Goal: Task Accomplishment & Management: Manage account settings

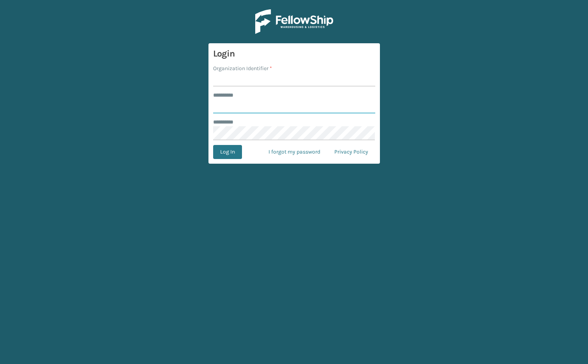
type input "*******"
click at [229, 81] on input "Organization Identifier *" at bounding box center [294, 79] width 162 height 14
type input "[PERSON_NAME]"
click at [227, 152] on button "Log In" at bounding box center [227, 152] width 29 height 14
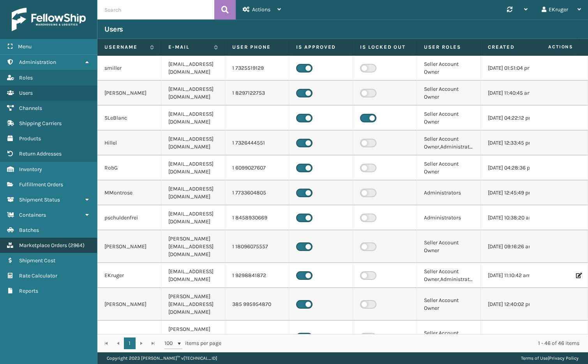
click at [48, 242] on span "Marketplace Orders" at bounding box center [43, 245] width 48 height 7
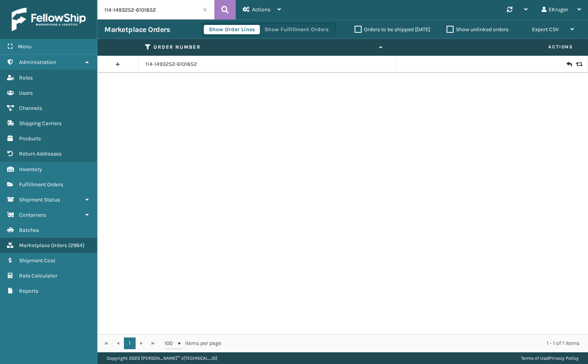
drag, startPoint x: 159, startPoint y: 11, endPoint x: 109, endPoint y: 13, distance: 50.7
click at [109, 13] on input "114-1493252-6101852" at bounding box center [155, 9] width 117 height 19
click at [157, 11] on input "114-1493252-6101852" at bounding box center [155, 9] width 117 height 19
drag, startPoint x: 157, startPoint y: 11, endPoint x: 71, endPoint y: 23, distance: 86.6
click at [71, 0] on div "Menu Administration Roles Users Channels Shipping Carriers Products Return Addr…" at bounding box center [294, 0] width 588 height 0
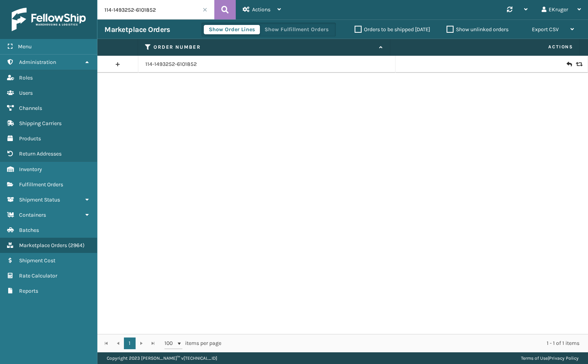
paste input "1-9976239-1485053"
type input "111-9976239-1485053"
click at [228, 12] on icon at bounding box center [224, 10] width 7 height 12
click at [576, 63] on icon at bounding box center [578, 64] width 5 height 5
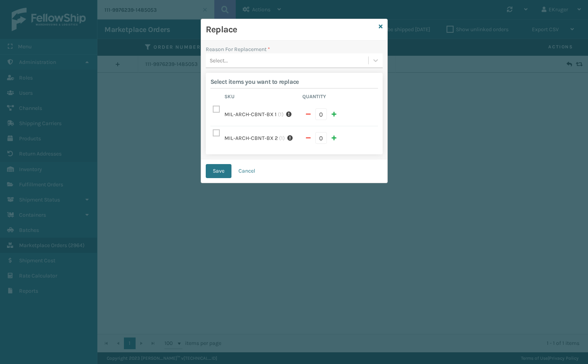
click at [215, 109] on label at bounding box center [217, 109] width 9 height 7
click at [213, 109] on input "checkbox" at bounding box center [213, 107] width 0 height 5
checkbox input "true"
type input "1"
click at [269, 61] on div "Select..." at bounding box center [287, 60] width 162 height 13
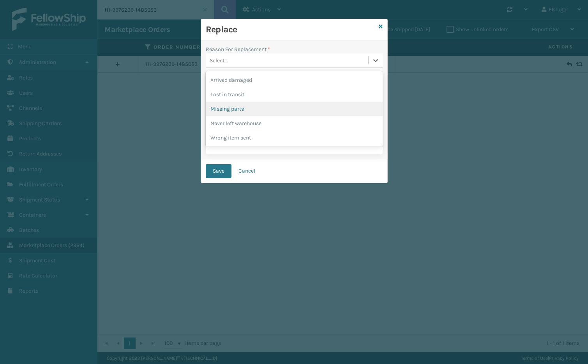
click at [256, 107] on div "Missing parts" at bounding box center [294, 109] width 177 height 14
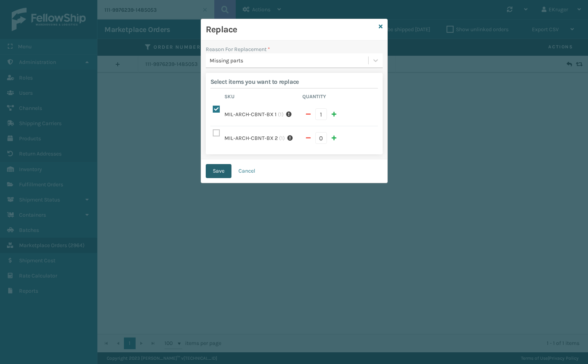
click at [211, 164] on button "Save" at bounding box center [219, 171] width 26 height 14
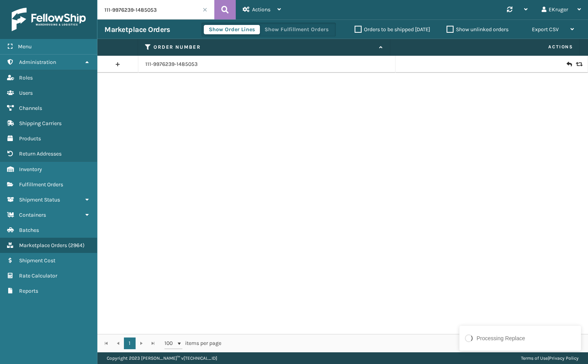
click at [566, 67] on icon at bounding box center [568, 64] width 5 height 8
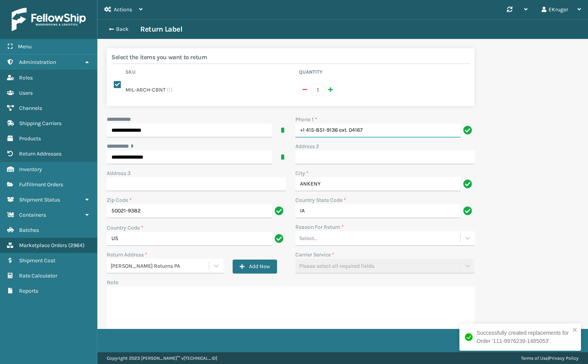
click at [341, 128] on input "+1 415-851-9136 ext. 04167" at bounding box center [377, 130] width 165 height 14
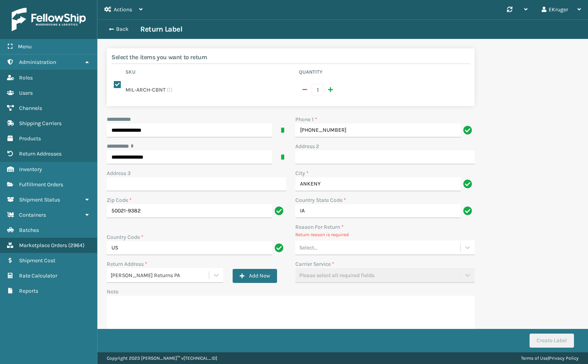
type input "[PHONE_NUMBER]"
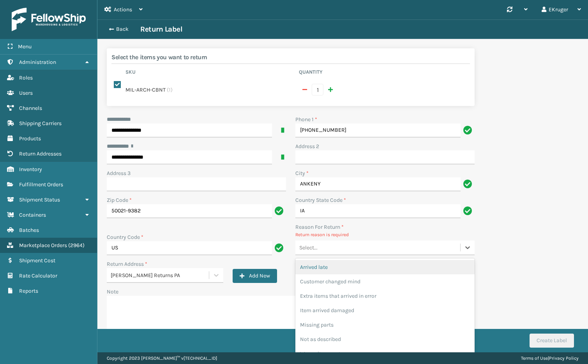
click at [412, 243] on div "Select..." at bounding box center [377, 247] width 165 height 13
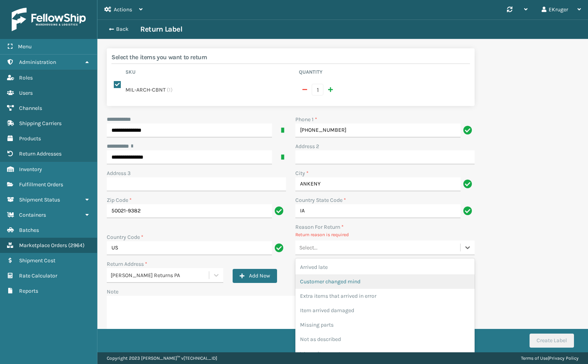
click at [414, 278] on div "Customer changed mind" at bounding box center [384, 281] width 179 height 14
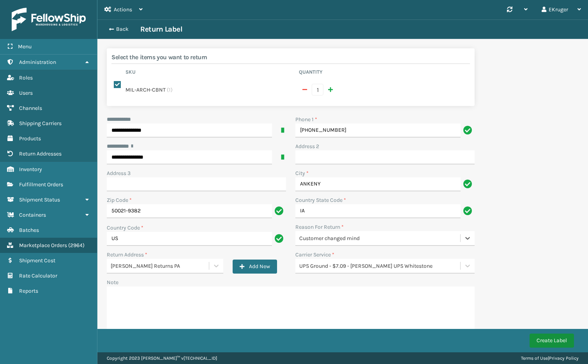
click at [548, 345] on button "Create Label" at bounding box center [551, 340] width 44 height 14
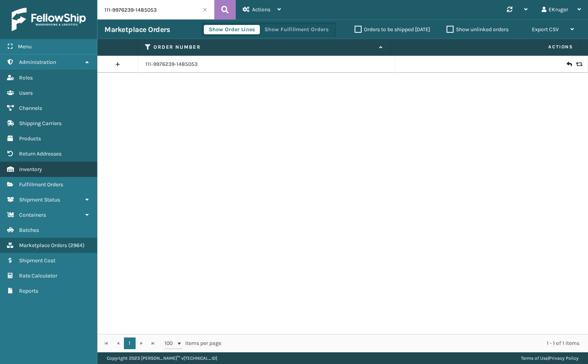
click at [51, 162] on link "Inventory" at bounding box center [48, 169] width 97 height 15
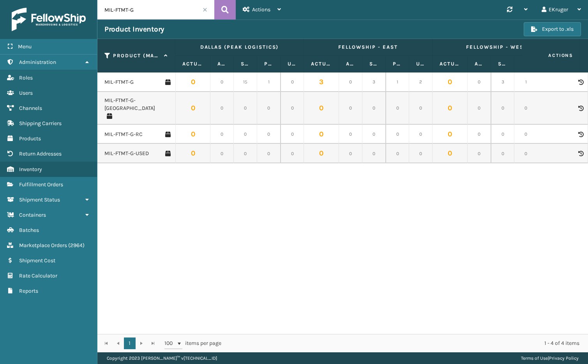
drag, startPoint x: 162, startPoint y: 9, endPoint x: 101, endPoint y: 13, distance: 61.0
click at [101, 13] on input "MIL-FTMT-G" at bounding box center [155, 9] width 117 height 19
paste input "RDPL-18"
type input "MIL-RDPL-18"
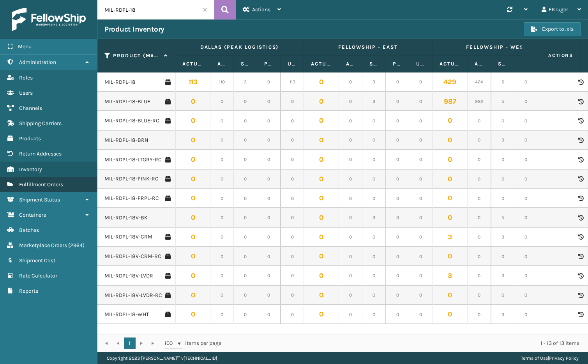
click at [53, 181] on span "Fulfillment Orders" at bounding box center [41, 184] width 44 height 7
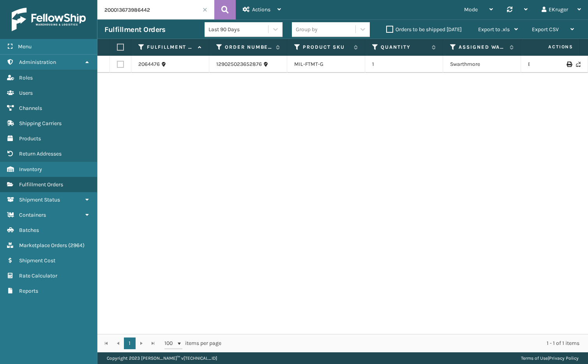
drag, startPoint x: 156, startPoint y: 11, endPoint x: 55, endPoint y: 15, distance: 101.0
click at [55, 0] on div "Menu Administration Roles Users Channels Shipping Carriers Products Return Addr…" at bounding box center [294, 0] width 588 height 0
drag, startPoint x: 127, startPoint y: 8, endPoint x: 85, endPoint y: 9, distance: 41.3
click at [85, 0] on div "Menu Administration Roles Users Channels Shipping Carriers Products Return Addr…" at bounding box center [294, 0] width 588 height 0
type input "47144"
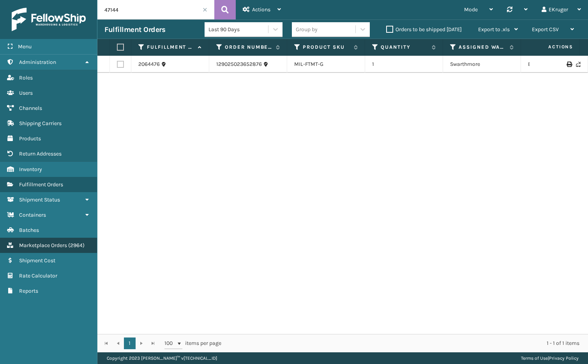
click at [48, 242] on span "Marketplace Orders" at bounding box center [43, 245] width 48 height 7
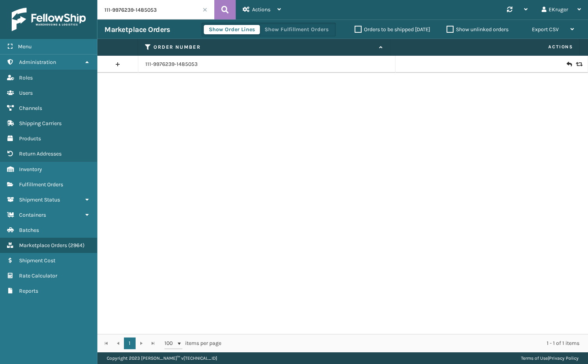
drag, startPoint x: 168, startPoint y: 11, endPoint x: 59, endPoint y: 24, distance: 110.3
click at [59, 0] on div "Menu Administration Roles Users Channels Shipping Carriers Products Return Addr…" at bounding box center [294, 0] width 588 height 0
paste input "47144"
type input "47144"
click at [222, 7] on icon at bounding box center [224, 10] width 7 height 12
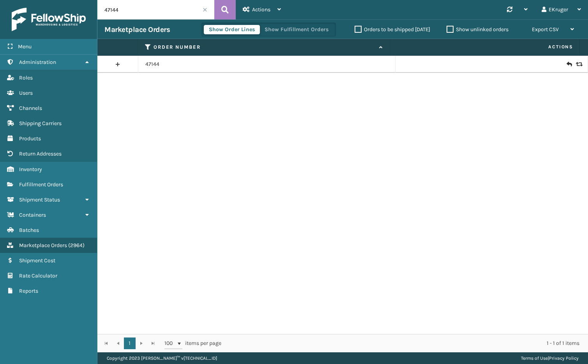
click at [576, 66] on icon at bounding box center [578, 64] width 5 height 5
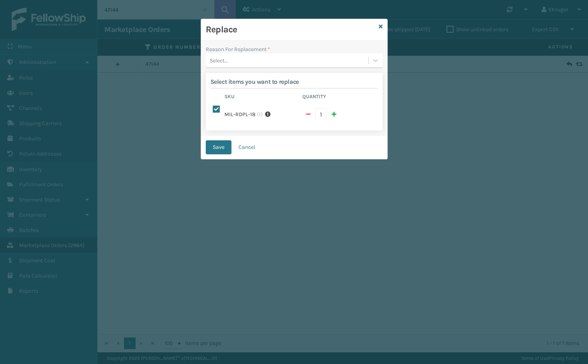
click at [243, 62] on div "Select..." at bounding box center [287, 60] width 162 height 13
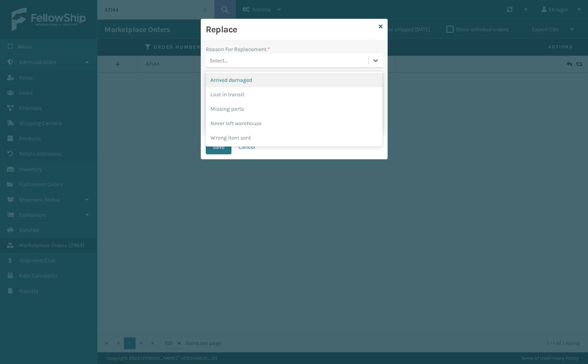
click at [240, 79] on div "Arrived damaged" at bounding box center [294, 80] width 177 height 14
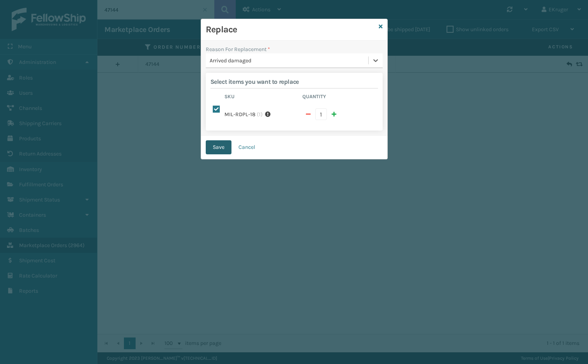
click at [212, 140] on button "Save" at bounding box center [219, 147] width 26 height 14
